Goal: Transaction & Acquisition: Purchase product/service

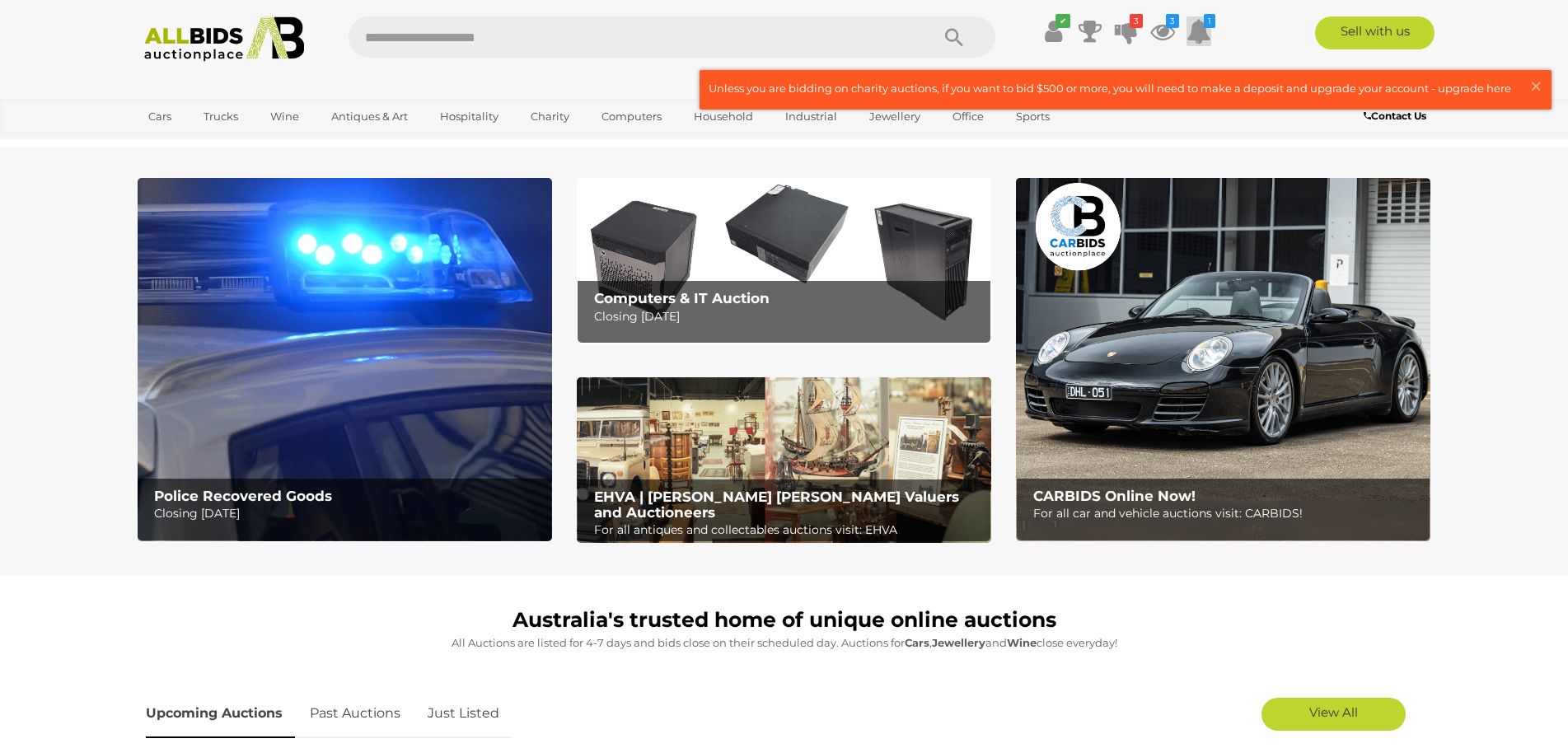
click at [1204, 34] on icon at bounding box center [1199, 30] width 25 height 29
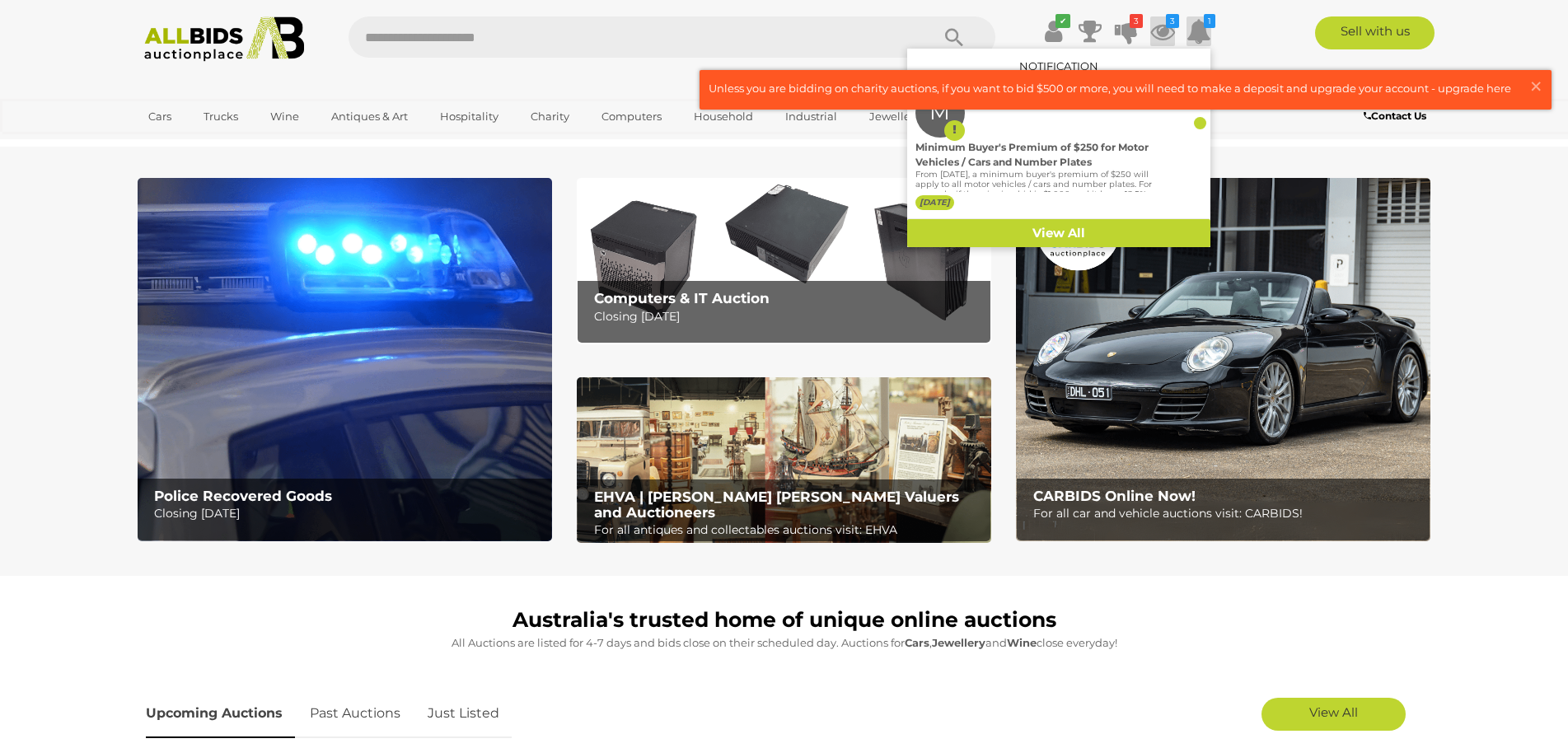
click at [1166, 32] on icon at bounding box center [1162, 30] width 25 height 29
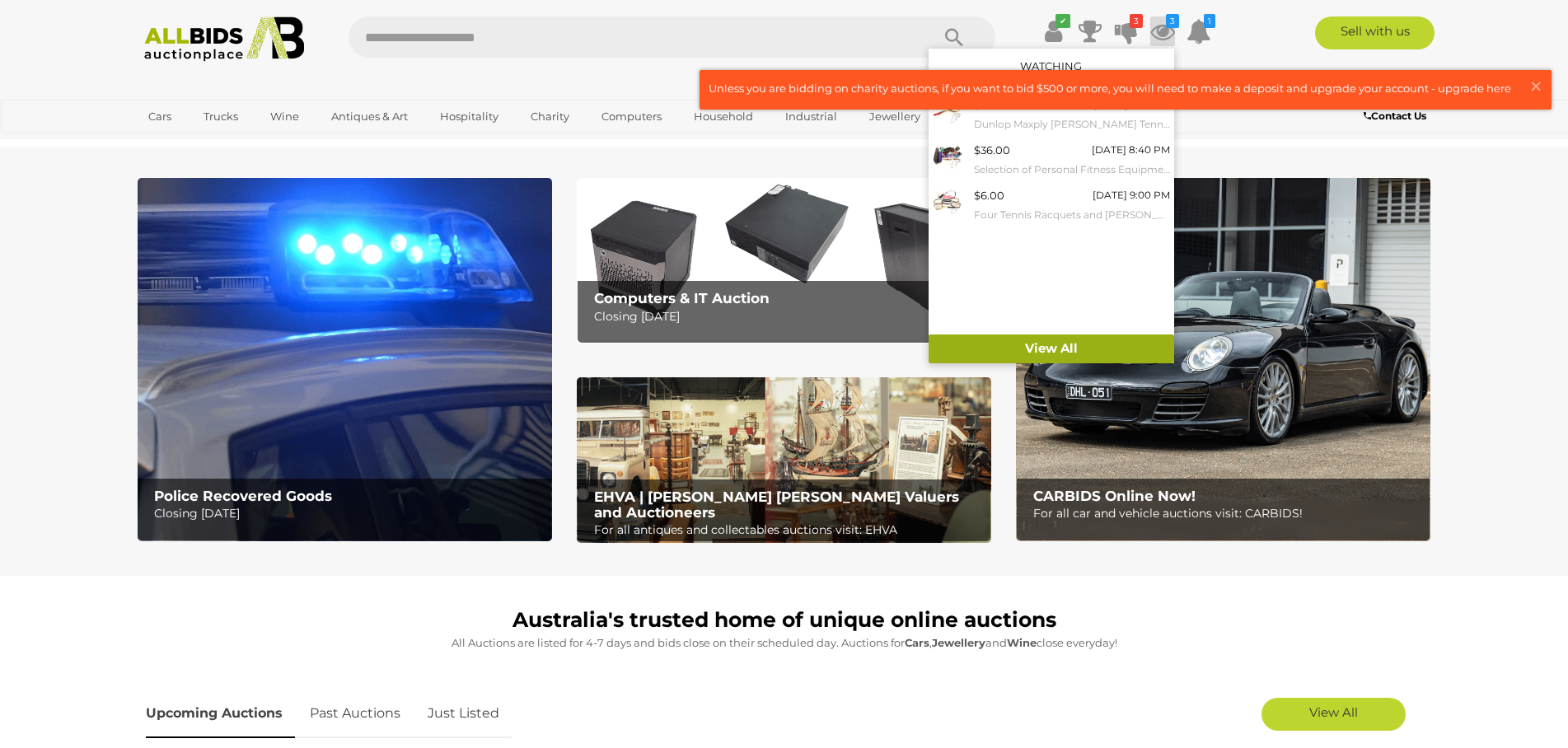
click at [1094, 348] on link "View All" at bounding box center [1051, 348] width 245 height 28
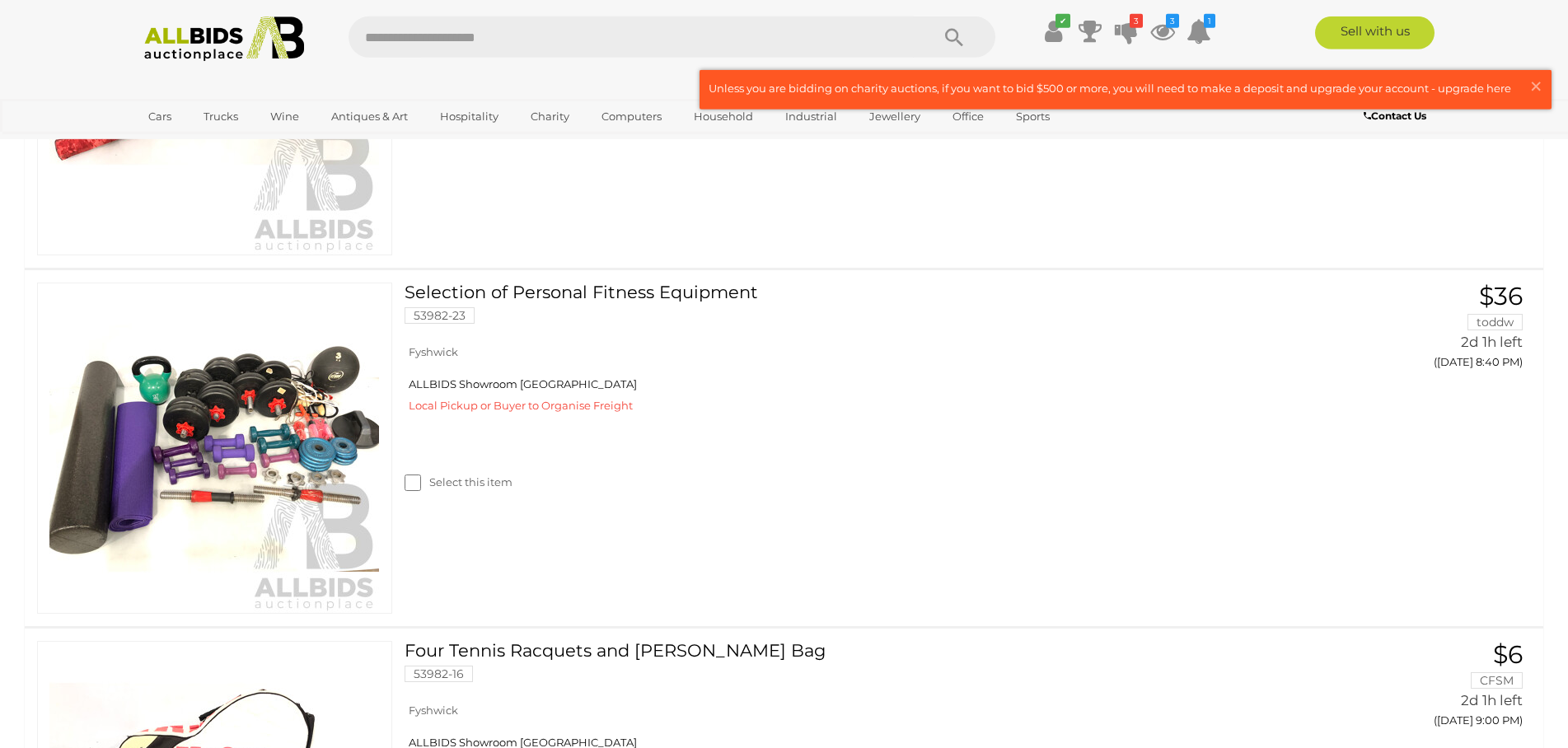
scroll to position [672, 0]
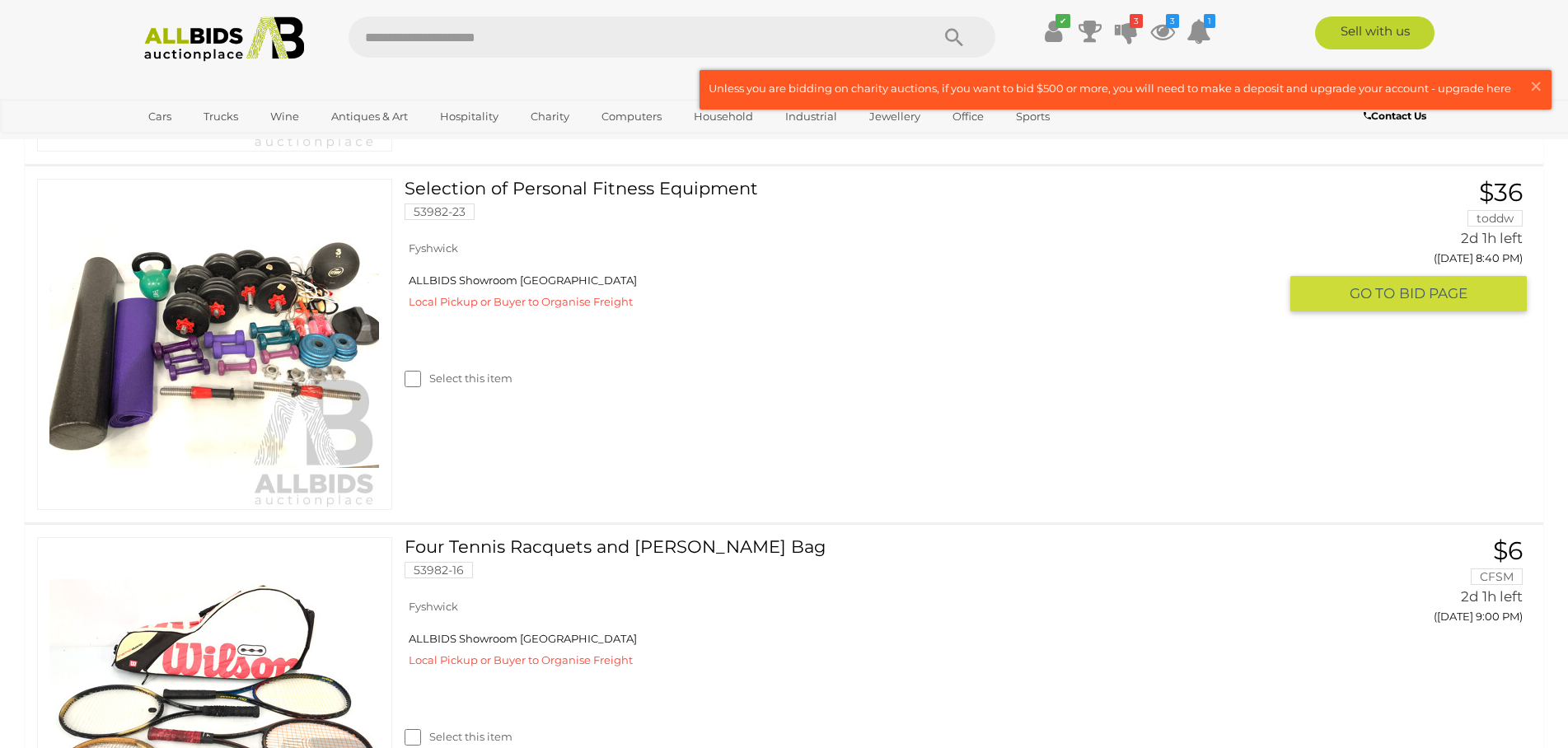
click at [555, 192] on link "Selection of Personal Fitness Equipment 53982-23" at bounding box center [847, 205] width 861 height 54
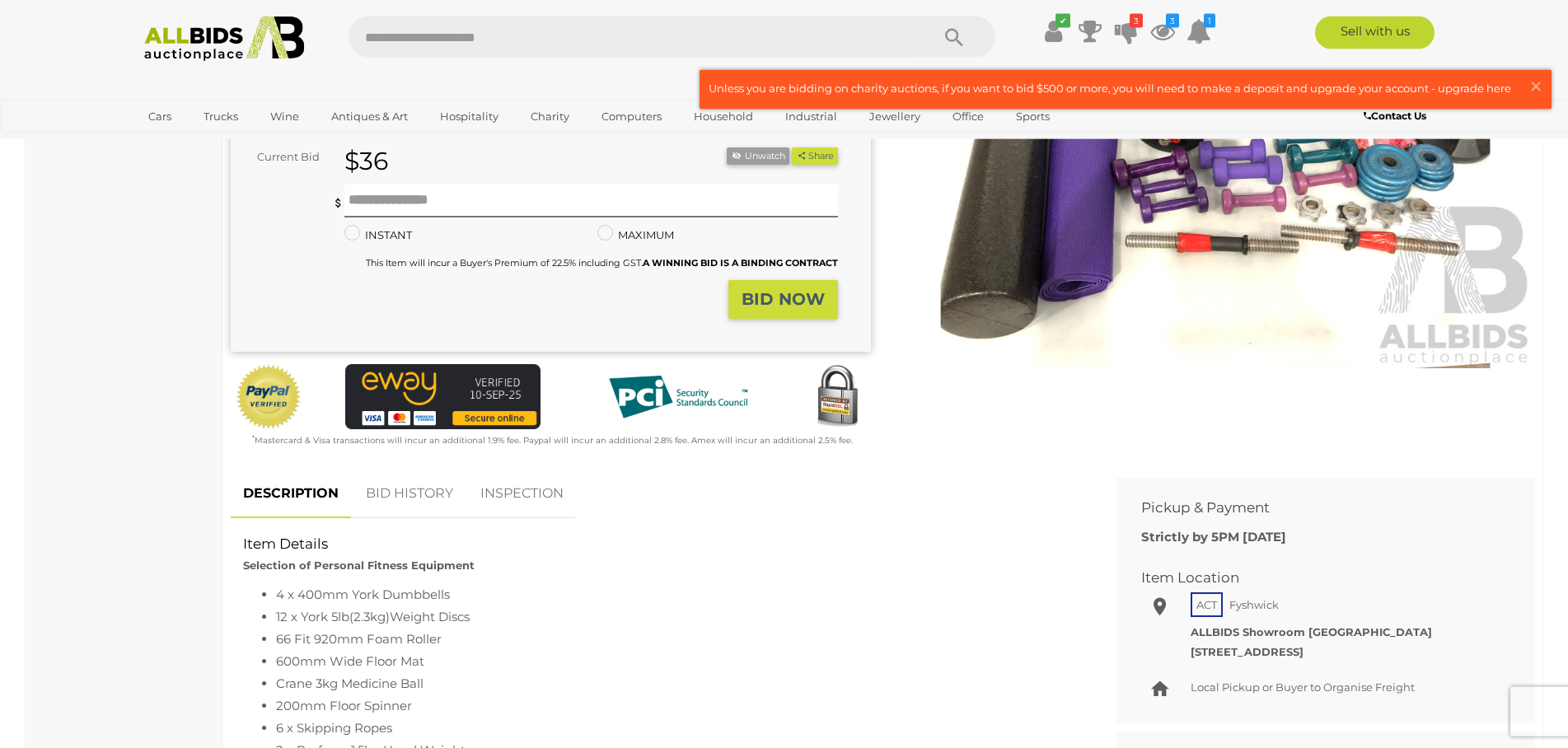
scroll to position [252, 0]
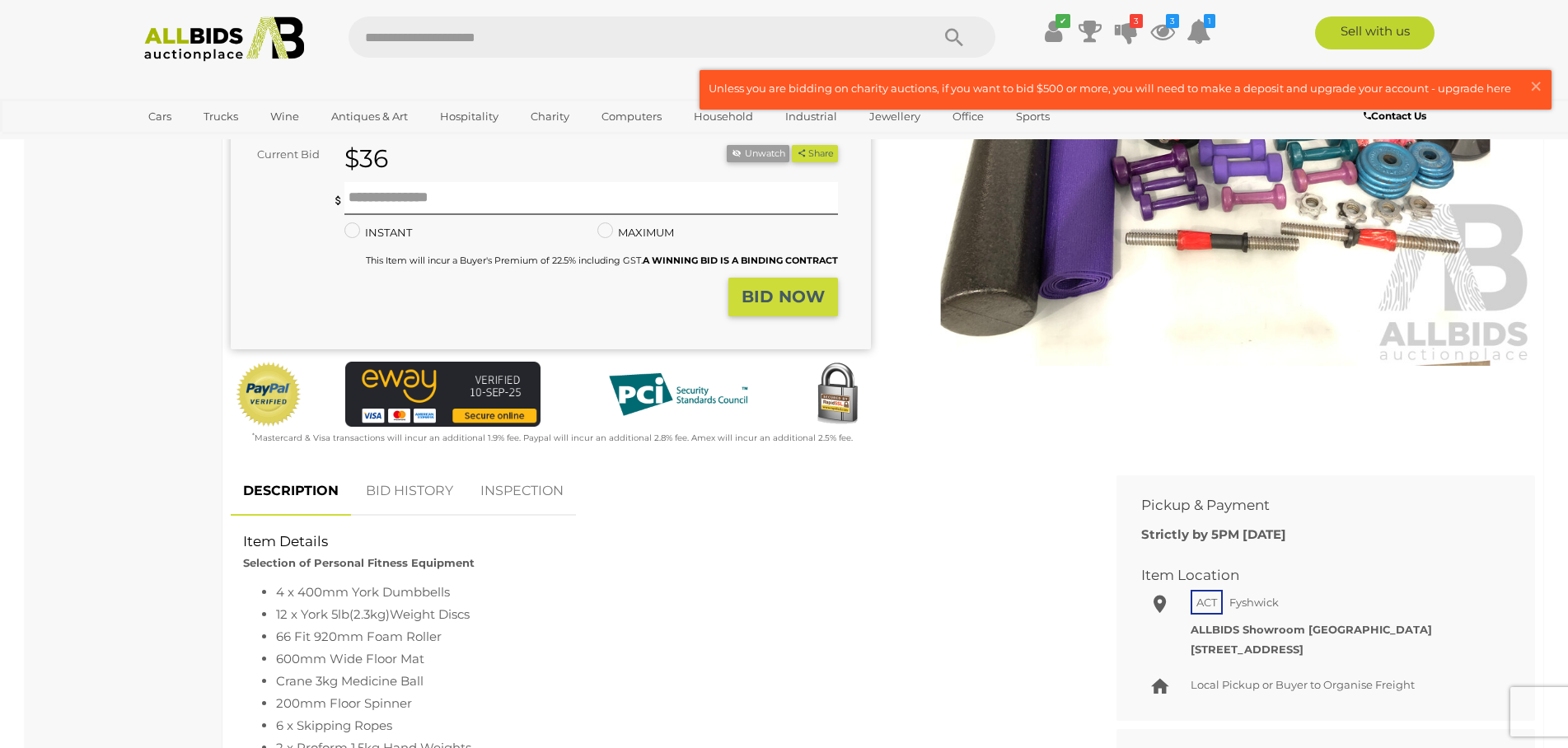
click at [428, 495] on link "BID HISTORY" at bounding box center [409, 490] width 112 height 48
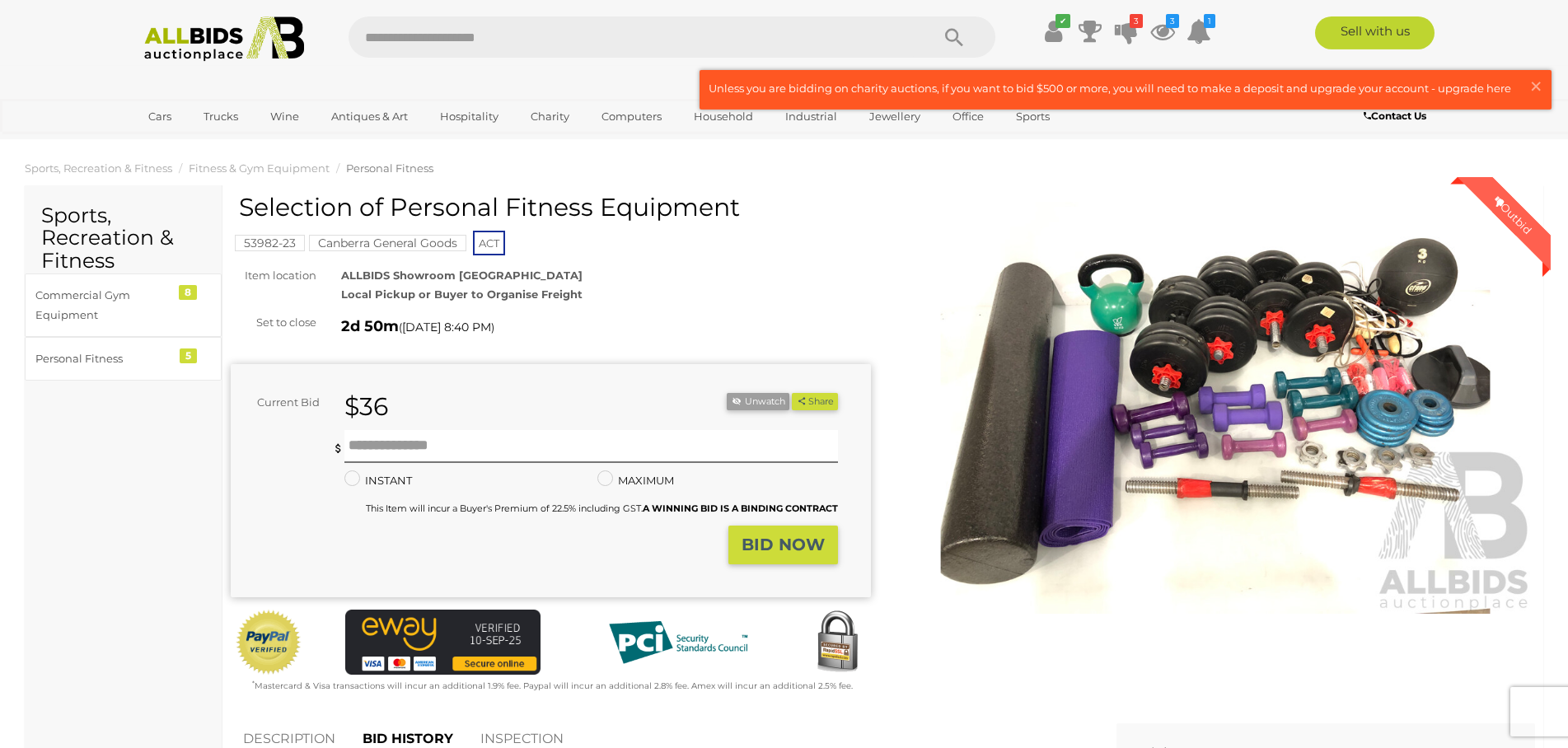
scroll to position [0, 0]
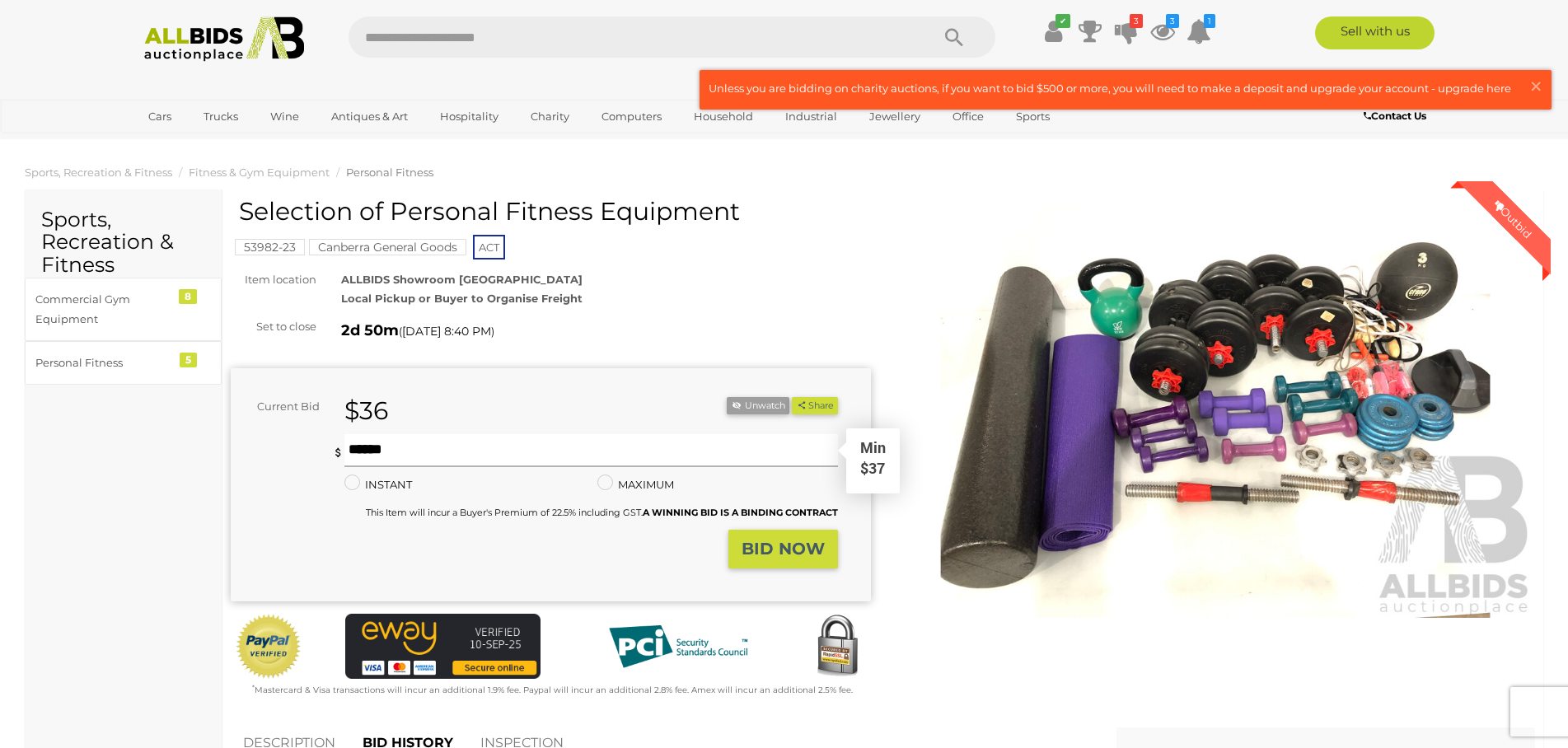
click at [540, 452] on input "text" at bounding box center [590, 450] width 494 height 33
type input "**"
click at [803, 553] on strong "BID NOW" at bounding box center [784, 548] width 83 height 20
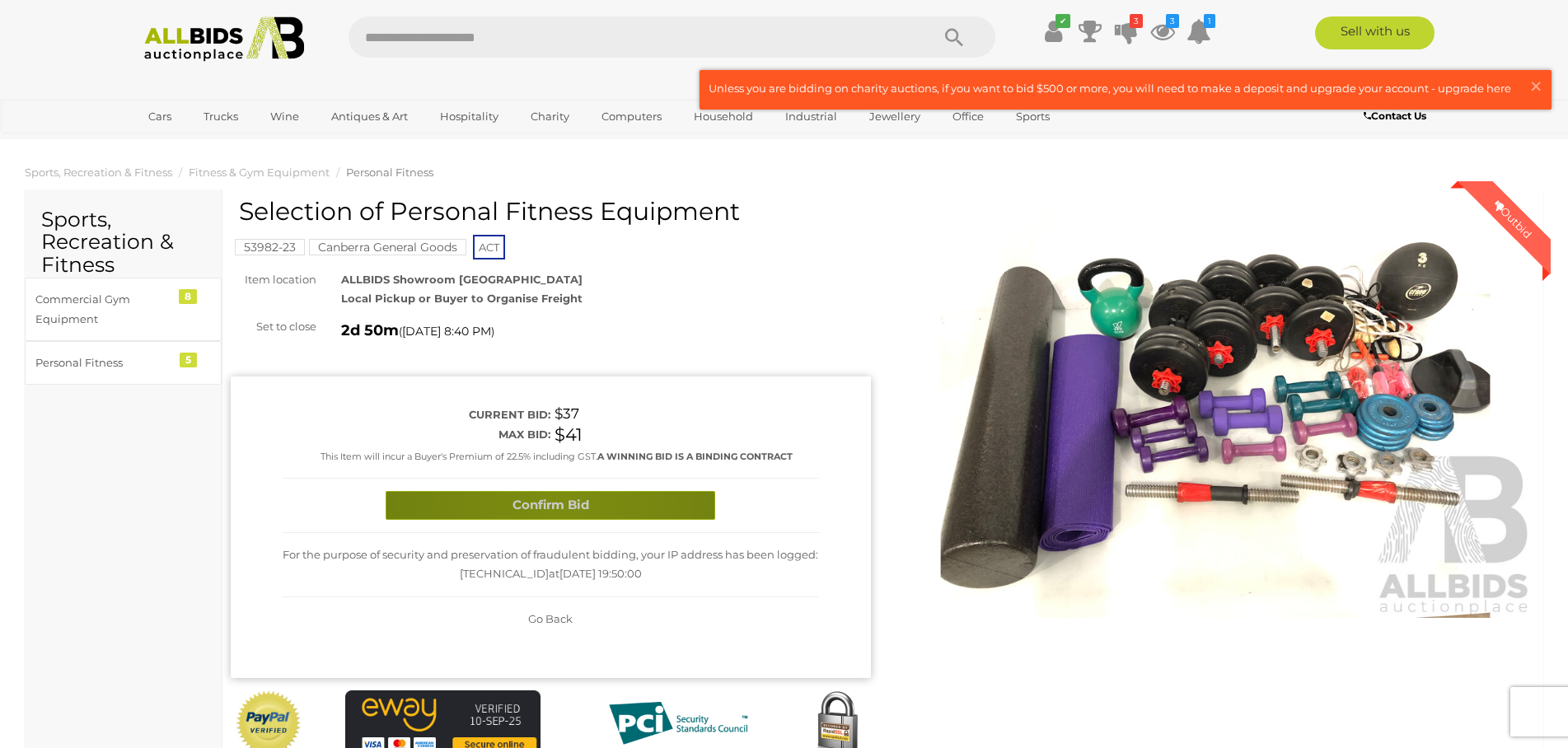
click at [563, 505] on button "Confirm Bid" at bounding box center [550, 505] width 330 height 28
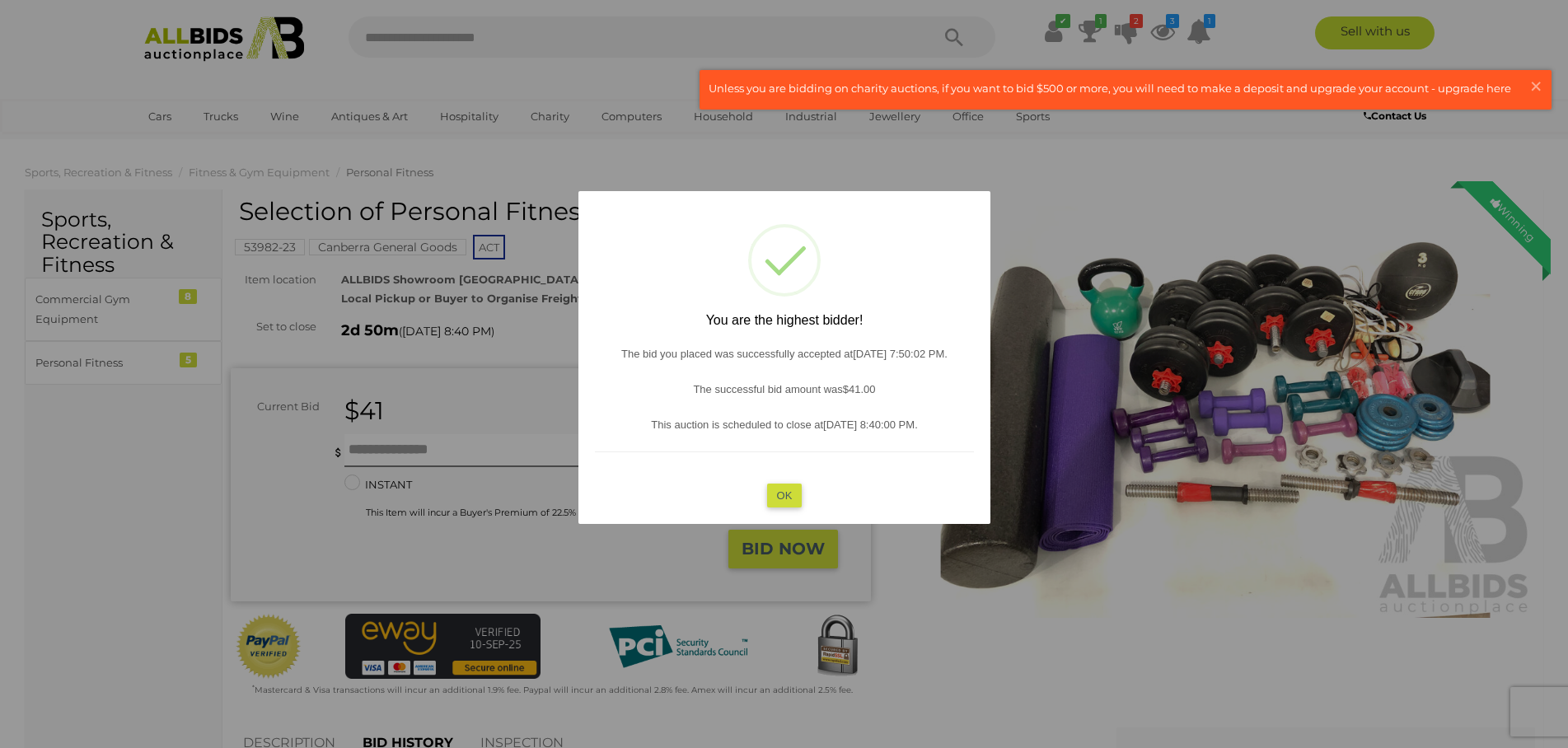
click at [786, 495] on button "OK" at bounding box center [784, 494] width 35 height 24
